Goal: Check status: Check status

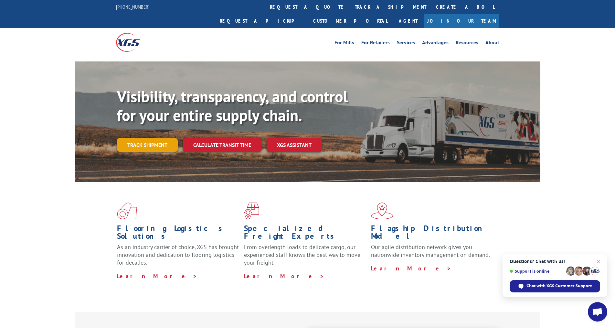
click at [154, 138] on link "Track shipment" at bounding box center [147, 145] width 61 height 14
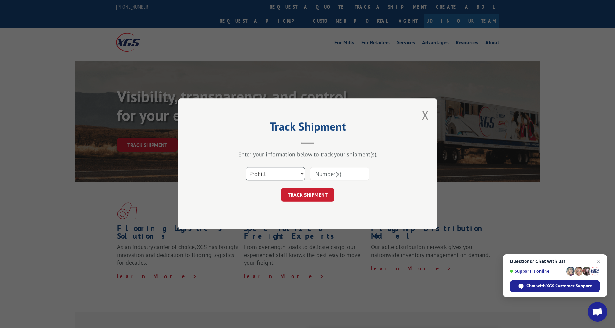
click at [301, 174] on select "Select category... Probill BOL PO" at bounding box center [275, 174] width 59 height 14
select select "bol"
click at [246, 167] on select "Select category... Probill BOL PO" at bounding box center [275, 174] width 59 height 14
click at [329, 174] on input at bounding box center [339, 174] width 59 height 14
type input "10225G-48103"
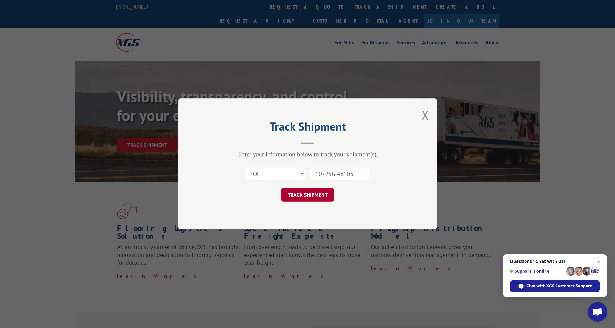
click at [326, 199] on button "TRACK SHIPMENT" at bounding box center [307, 195] width 53 height 14
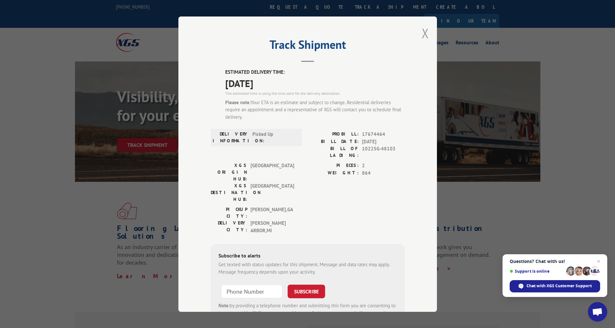
click at [423, 29] on button "Close modal" at bounding box center [425, 33] width 7 height 17
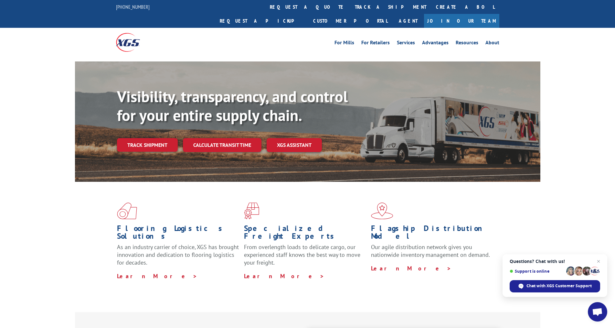
click at [227, 138] on link "Calculate transit time" at bounding box center [222, 145] width 79 height 14
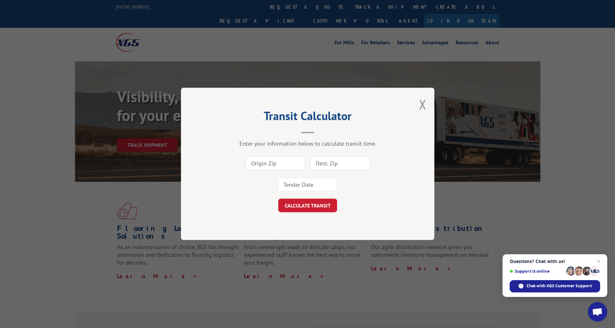
click at [269, 163] on input at bounding box center [275, 163] width 59 height 14
type input "30720"
click at [326, 160] on input at bounding box center [339, 163] width 59 height 14
type input "48103"
click at [301, 205] on button "CALCULATE TRANSIT" at bounding box center [307, 206] width 59 height 14
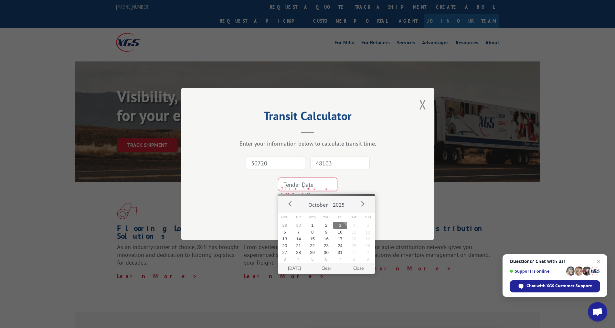
click at [343, 226] on button "3" at bounding box center [340, 225] width 14 height 7
type input "[DATE]"
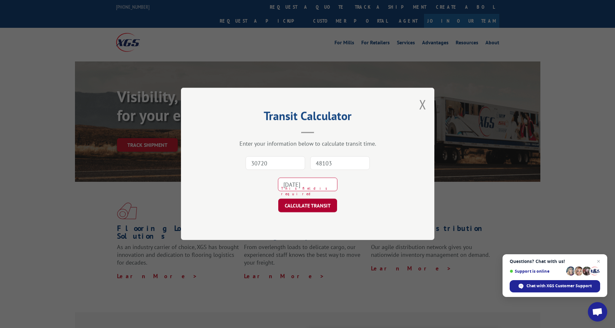
click at [315, 203] on button "CALCULATE TRANSIT" at bounding box center [307, 206] width 59 height 14
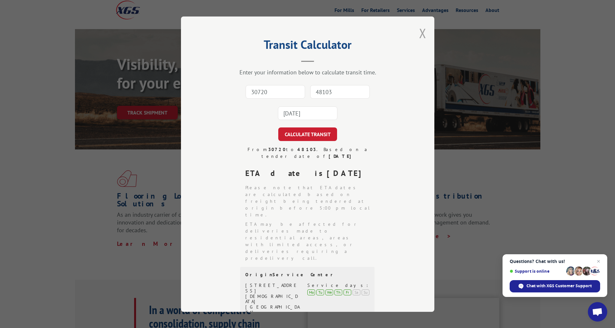
click at [421, 38] on button "Close modal" at bounding box center [422, 33] width 7 height 17
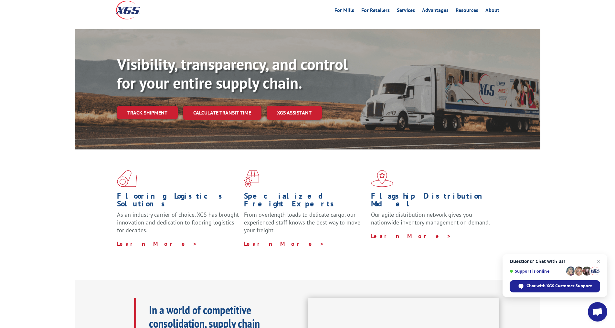
click at [151, 106] on link "Track shipment" at bounding box center [147, 113] width 61 height 14
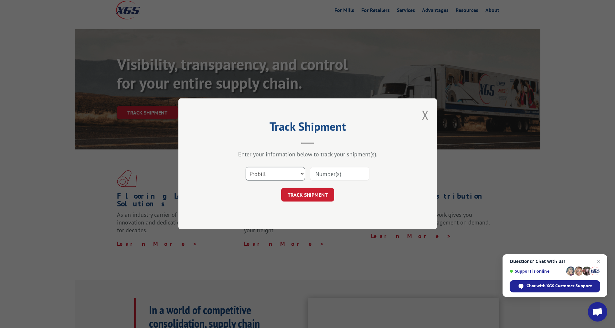
click at [302, 175] on select "Select category... Probill BOL PO" at bounding box center [275, 174] width 59 height 14
select select "bol"
click at [246, 167] on select "Select category... Probill BOL PO" at bounding box center [275, 174] width 59 height 14
click at [335, 172] on input at bounding box center [339, 174] width 59 height 14
drag, startPoint x: 352, startPoint y: 176, endPoint x: 307, endPoint y: 185, distance: 45.5
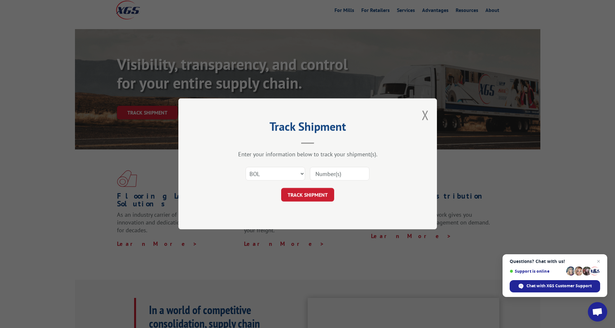
click at [307, 185] on form "Select category... Probill BOL PO TRACK SHIPMENT" at bounding box center [308, 182] width 194 height 38
type input "78718"
click at [322, 193] on button "TRACK SHIPMENT" at bounding box center [307, 195] width 53 height 14
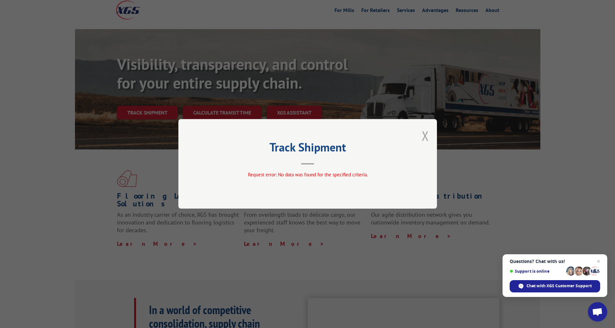
click at [425, 136] on button "Close modal" at bounding box center [425, 135] width 7 height 17
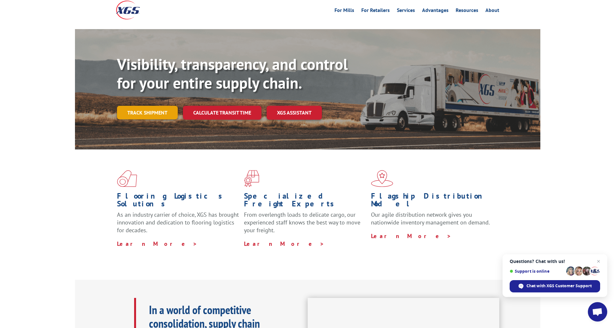
click at [156, 106] on link "Track shipment" at bounding box center [147, 113] width 61 height 14
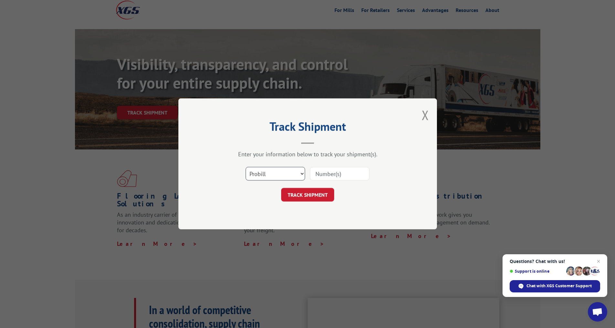
click at [301, 171] on select "Select category... Probill BOL PO" at bounding box center [275, 174] width 59 height 14
select select "bol"
click at [246, 167] on select "Select category... Probill BOL PO" at bounding box center [275, 174] width 59 height 14
click at [330, 173] on input at bounding box center [339, 174] width 59 height 14
type input "78718"
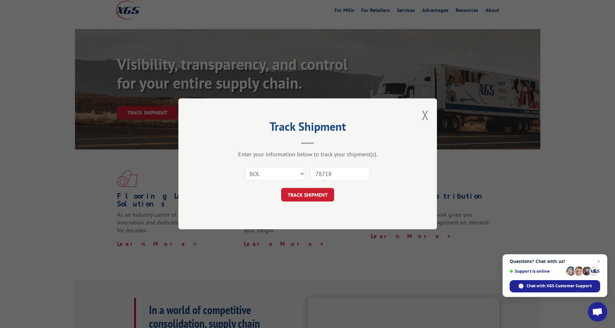
click at [313, 196] on button "TRACK SHIPMENT" at bounding box center [307, 195] width 53 height 14
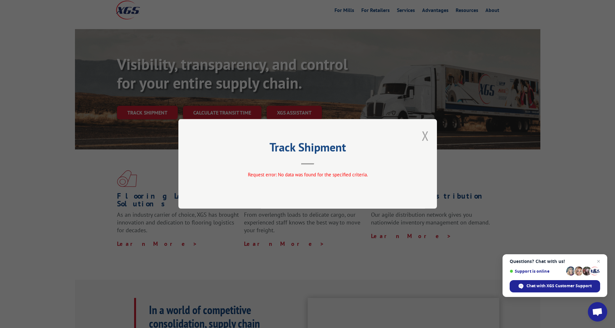
drag, startPoint x: 423, startPoint y: 138, endPoint x: 416, endPoint y: 136, distance: 7.4
click at [423, 137] on button "Close modal" at bounding box center [425, 135] width 7 height 17
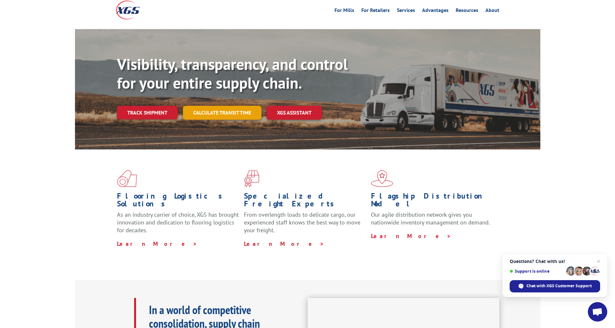
click at [217, 106] on link "Calculate transit time" at bounding box center [222, 113] width 79 height 14
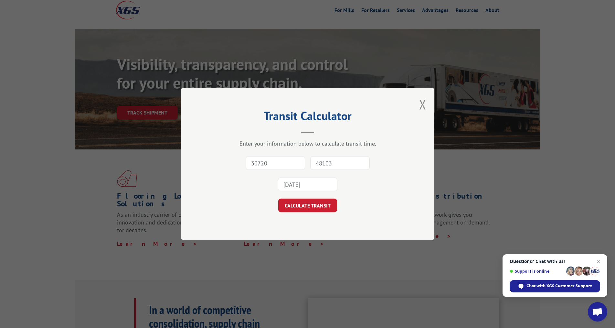
type input "30720"
click at [324, 161] on input "48103" at bounding box center [339, 163] width 59 height 14
type input "95618"
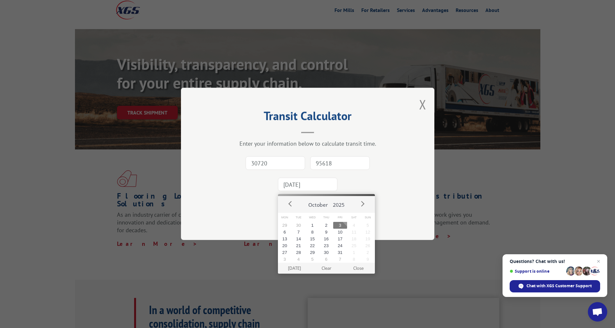
click at [317, 184] on input "[DATE]" at bounding box center [307, 185] width 59 height 14
click at [342, 223] on button "3" at bounding box center [340, 225] width 14 height 7
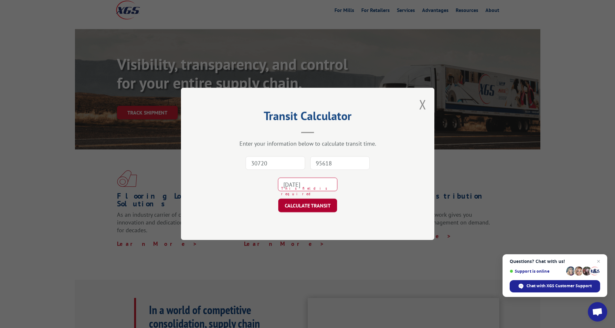
drag, startPoint x: 321, startPoint y: 208, endPoint x: 321, endPoint y: 204, distance: 3.9
click at [321, 206] on button "CALCULATE TRANSIT" at bounding box center [307, 206] width 59 height 14
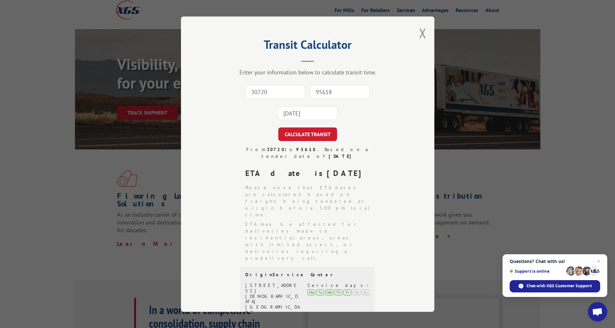
click at [430, 28] on div "Transit Calculator Enter your information below to calculate transit time. 3072…" at bounding box center [307, 163] width 253 height 295
click at [419, 30] on button "Close modal" at bounding box center [422, 33] width 7 height 17
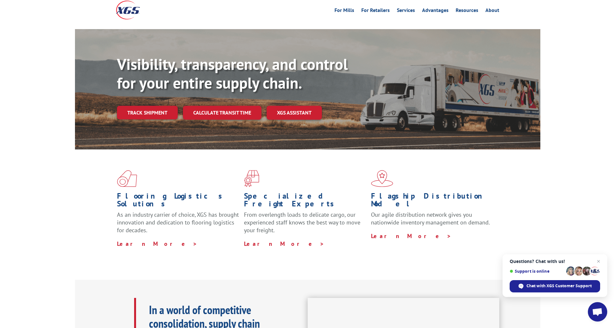
drag, startPoint x: 153, startPoint y: 100, endPoint x: 156, endPoint y: 103, distance: 4.8
click at [153, 106] on link "Track shipment" at bounding box center [147, 113] width 61 height 14
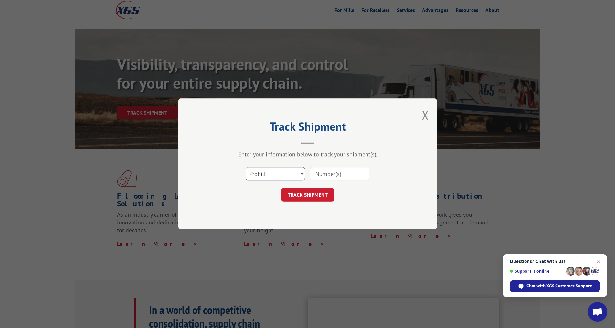
drag, startPoint x: 303, startPoint y: 170, endPoint x: 302, endPoint y: 173, distance: 3.3
click at [302, 172] on select "Select category... Probill BOL PO" at bounding box center [275, 174] width 59 height 14
select select "bol"
click at [246, 167] on select "Select category... Probill BOL PO" at bounding box center [275, 174] width 59 height 14
click at [325, 172] on input at bounding box center [339, 174] width 59 height 14
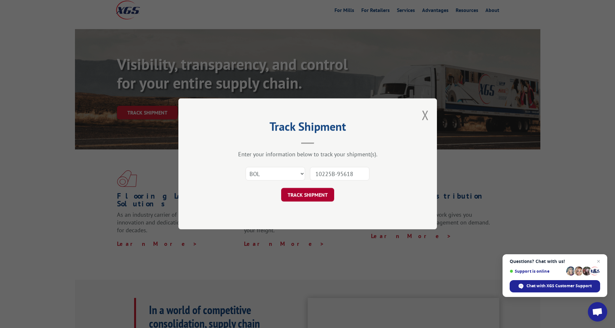
type input "10225B-95618"
drag, startPoint x: 312, startPoint y: 194, endPoint x: 308, endPoint y: 194, distance: 3.2
click at [310, 194] on button "TRACK SHIPMENT" at bounding box center [307, 195] width 53 height 14
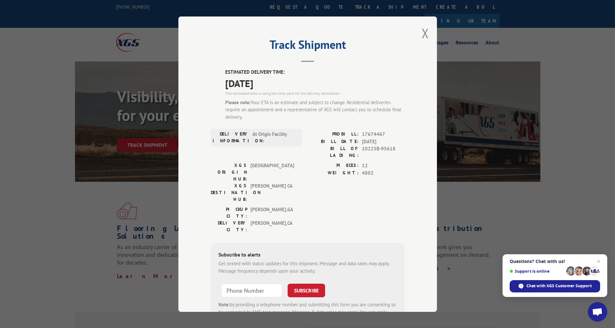
click at [418, 33] on div "Track Shipment ESTIMATED DELIVERY TIME: [DATE] The estimated time is using the …" at bounding box center [307, 163] width 259 height 295
click at [422, 33] on button "Close modal" at bounding box center [425, 33] width 7 height 17
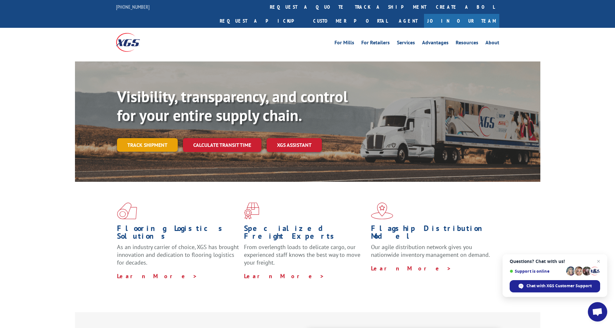
click at [157, 138] on link "Track shipment" at bounding box center [147, 145] width 61 height 14
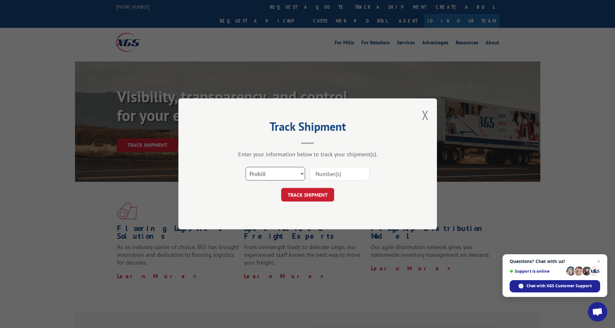
click at [301, 174] on select "Select category... Probill BOL PO" at bounding box center [275, 174] width 59 height 14
select select "bol"
click at [246, 167] on select "Select category... Probill BOL PO" at bounding box center [275, 174] width 59 height 14
click at [327, 175] on input at bounding box center [339, 174] width 59 height 14
type input "10225F-53186"
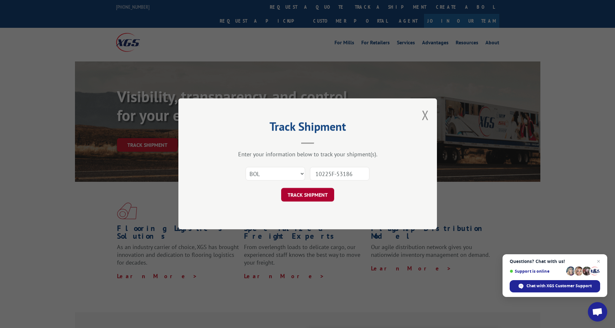
click at [328, 197] on button "TRACK SHIPMENT" at bounding box center [307, 195] width 53 height 14
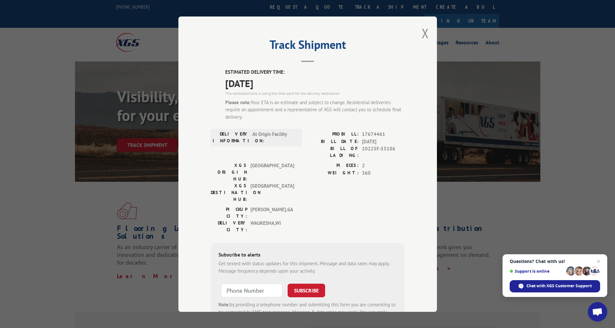
click at [424, 35] on button "Close modal" at bounding box center [425, 33] width 7 height 17
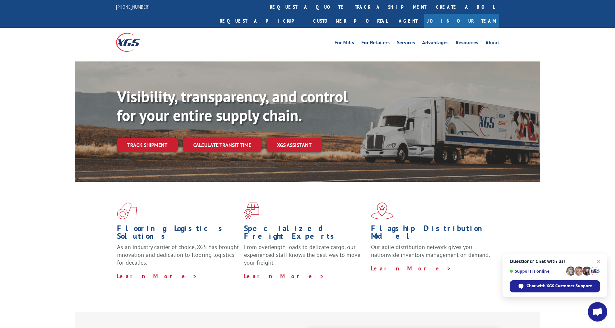
click at [226, 138] on link "Calculate transit time" at bounding box center [222, 145] width 79 height 14
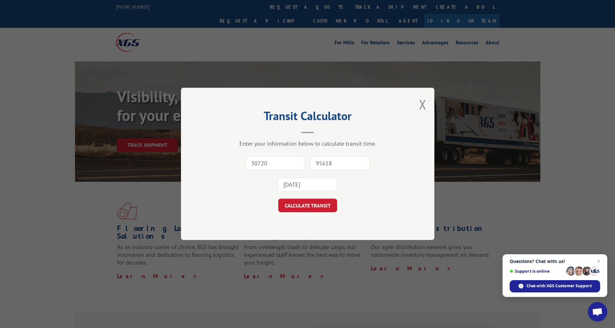
click at [266, 163] on input "30720" at bounding box center [275, 163] width 59 height 14
type input "30720"
click at [327, 165] on input "95618" at bounding box center [339, 163] width 59 height 14
type input "53186"
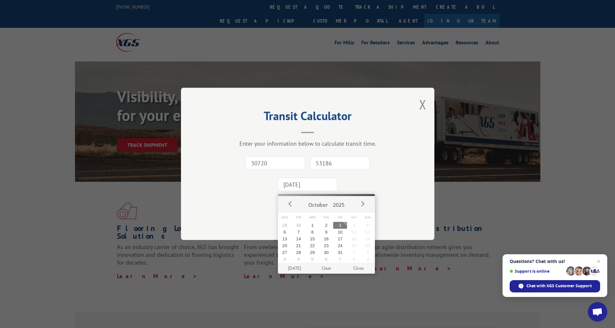
click at [322, 180] on input "[DATE]" at bounding box center [307, 185] width 59 height 14
drag, startPoint x: 342, startPoint y: 226, endPoint x: 334, endPoint y: 222, distance: 9.1
click at [341, 225] on button "3" at bounding box center [340, 225] width 14 height 7
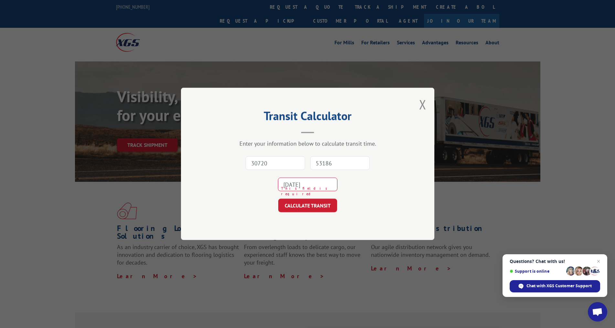
click at [317, 208] on button "CALCULATE TRANSIT" at bounding box center [307, 206] width 59 height 14
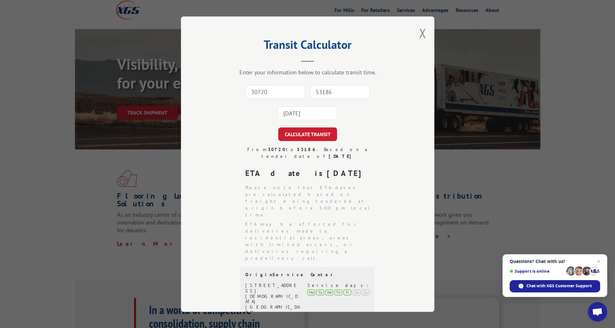
click at [278, 90] on input "30720" at bounding box center [275, 92] width 59 height 14
type input "30720"
click at [330, 94] on input "53186" at bounding box center [339, 92] width 59 height 14
type input "46901"
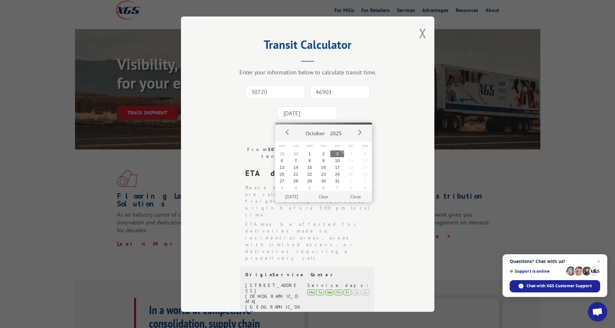
drag, startPoint x: 308, startPoint y: 113, endPoint x: 312, endPoint y: 118, distance: 6.1
click at [309, 112] on input "[DATE]" at bounding box center [307, 113] width 59 height 14
click at [338, 152] on button "3" at bounding box center [337, 153] width 14 height 7
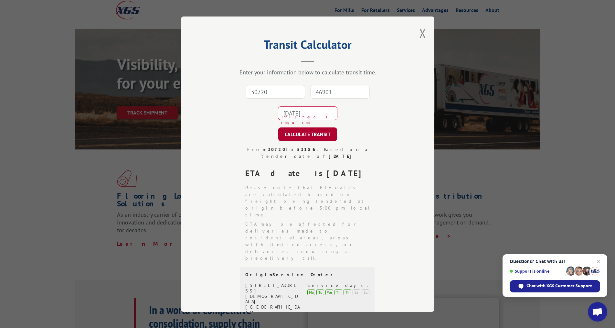
click at [319, 135] on button "CALCULATE TRANSIT" at bounding box center [307, 134] width 59 height 14
click at [419, 34] on button "Close modal" at bounding box center [422, 33] width 7 height 17
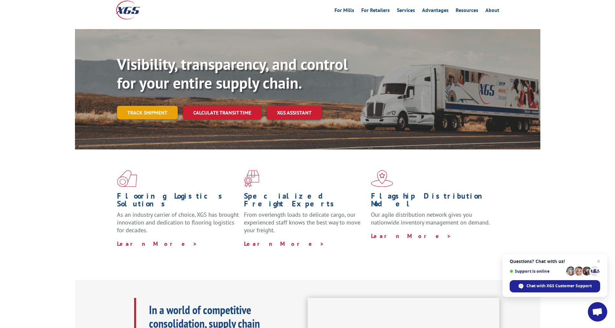
click at [165, 106] on link "Track shipment" at bounding box center [147, 113] width 61 height 14
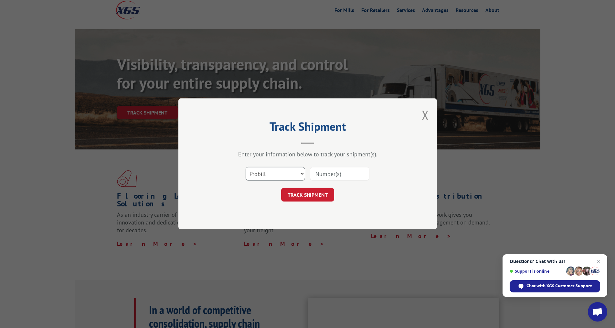
drag, startPoint x: 295, startPoint y: 176, endPoint x: 292, endPoint y: 179, distance: 3.9
click at [294, 177] on select "Select category... Probill BOL PO" at bounding box center [275, 174] width 59 height 14
select select "bol"
click at [246, 167] on select "Select category... Probill BOL PO" at bounding box center [275, 174] width 59 height 14
click at [317, 169] on input at bounding box center [339, 174] width 59 height 14
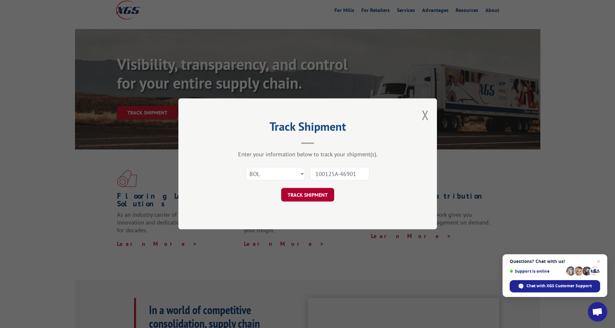
type input "100125A-46901"
click at [316, 194] on button "TRACK SHIPMENT" at bounding box center [307, 195] width 53 height 14
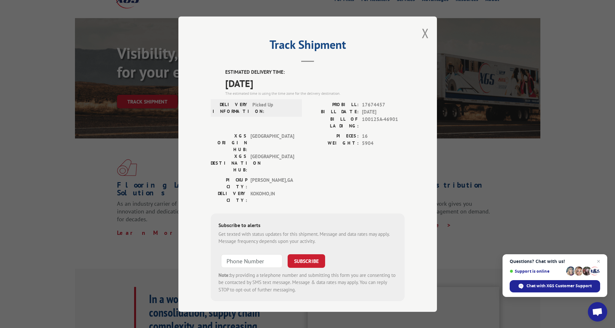
scroll to position [32, 0]
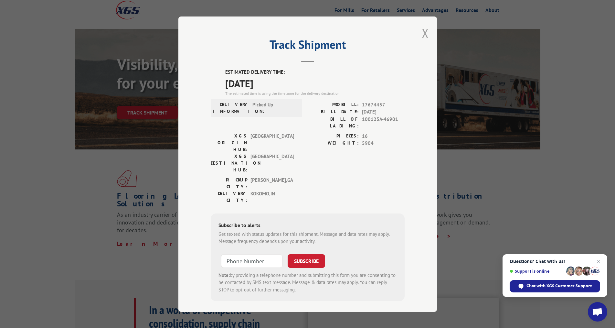
click at [422, 36] on button "Close modal" at bounding box center [425, 33] width 7 height 17
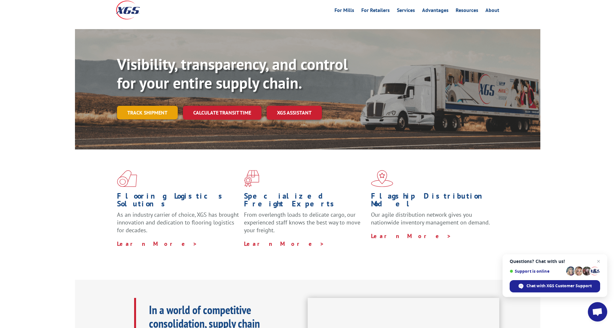
click at [162, 106] on link "Track shipment" at bounding box center [147, 113] width 61 height 14
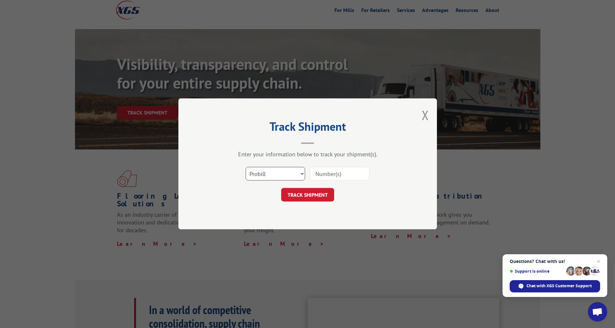
click at [302, 174] on select "Select category... Probill BOL PO" at bounding box center [275, 174] width 59 height 14
select select "bol"
click at [246, 167] on select "Select category... Probill BOL PO" at bounding box center [275, 174] width 59 height 14
click at [325, 175] on input at bounding box center [339, 174] width 59 height 14
type input "10225C-85226"
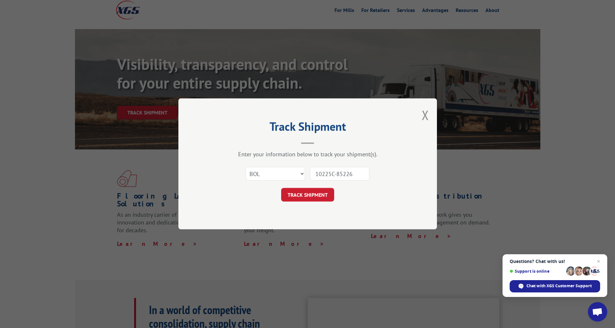
click at [301, 195] on button "TRACK SHIPMENT" at bounding box center [307, 195] width 53 height 14
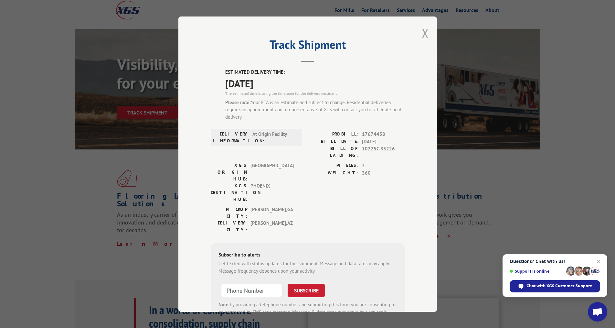
click at [425, 34] on button "Close modal" at bounding box center [425, 33] width 7 height 17
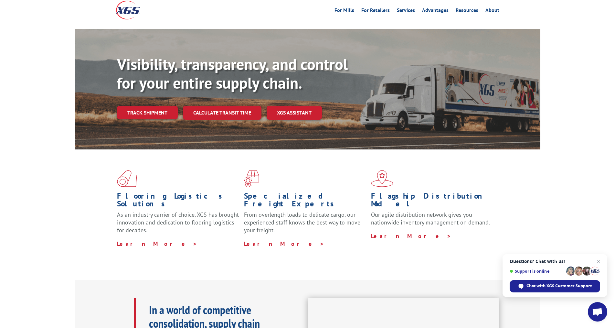
click at [243, 106] on link "Calculate transit time" at bounding box center [222, 113] width 79 height 14
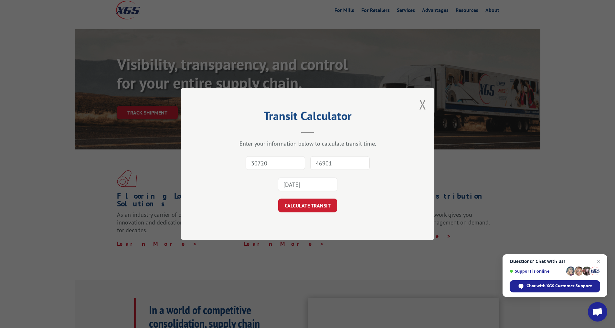
drag, startPoint x: 276, startPoint y: 161, endPoint x: 276, endPoint y: 167, distance: 6.5
click at [276, 162] on input "30720" at bounding box center [275, 163] width 59 height 14
type input "30720"
click at [327, 160] on input "46901" at bounding box center [339, 163] width 59 height 14
type input "85226"
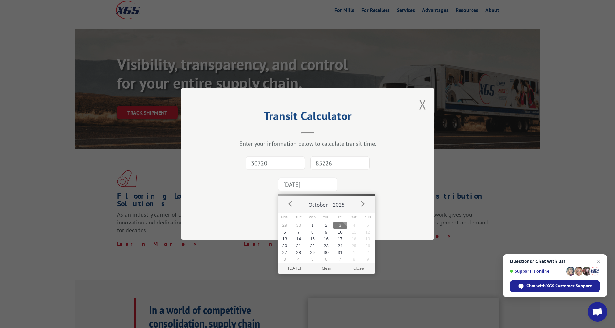
click at [311, 181] on input "[DATE]" at bounding box center [307, 185] width 59 height 14
drag, startPoint x: 343, startPoint y: 224, endPoint x: 330, endPoint y: 220, distance: 13.5
click at [342, 224] on button "3" at bounding box center [340, 225] width 14 height 7
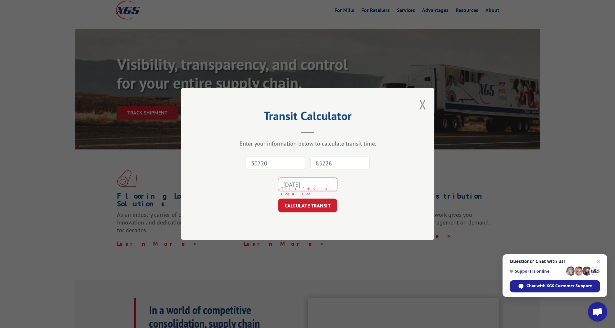
click at [319, 214] on div "Transit Calculator Enter your information below to calculate transit time. 3072…" at bounding box center [307, 164] width 253 height 152
click at [318, 206] on button "CALCULATE TRANSIT" at bounding box center [307, 206] width 59 height 14
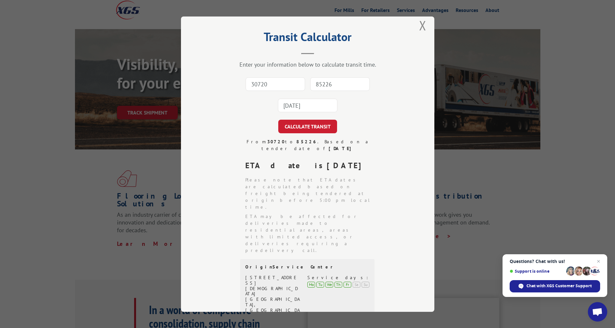
scroll to position [0, 0]
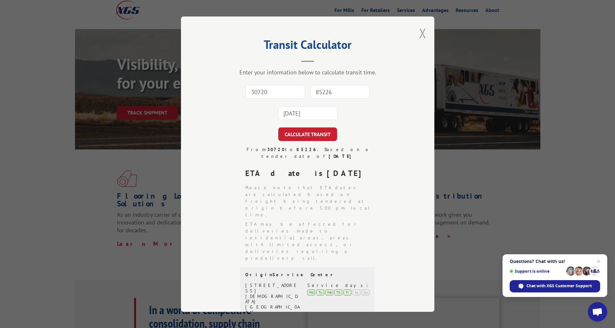
click at [419, 32] on button "Close modal" at bounding box center [422, 33] width 7 height 17
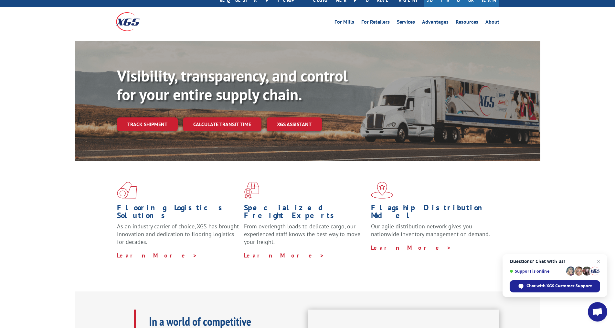
scroll to position [19, 0]
